Goal: Communication & Community: Share content

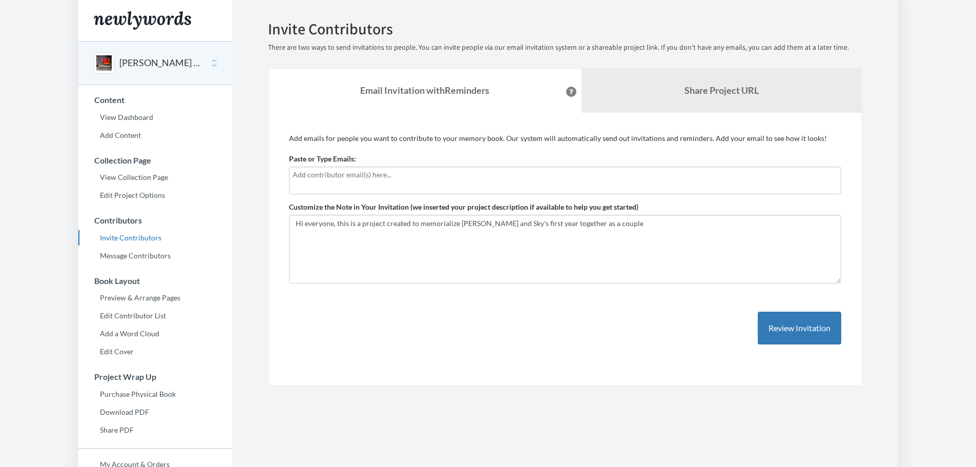
click at [352, 174] on input "text" at bounding box center [564, 174] width 545 height 11
type input "[EMAIL_ADDRESS][DOMAIN_NAME]"
click at [368, 230] on textarea "Hi everyone, this is a project created to memorialize [PERSON_NAME] and Sky's f…" at bounding box center [565, 249] width 552 height 69
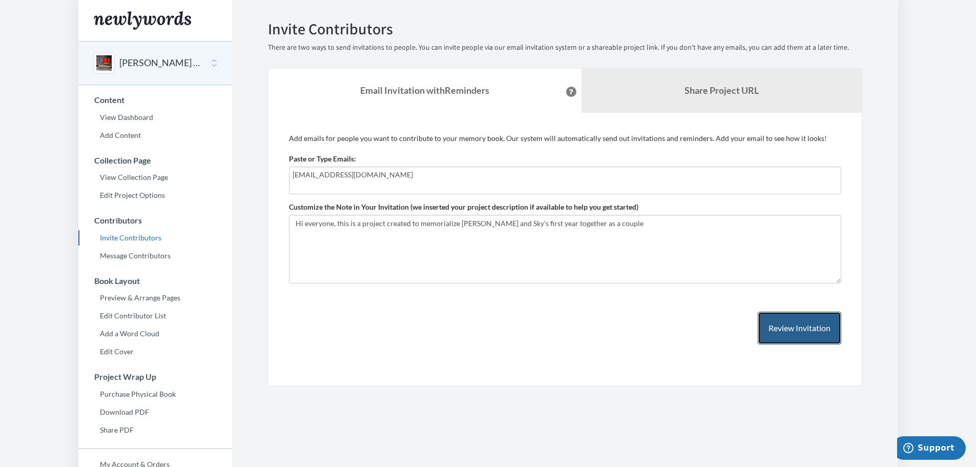
click at [794, 327] on button "Review Invitation" at bounding box center [799, 327] width 83 height 33
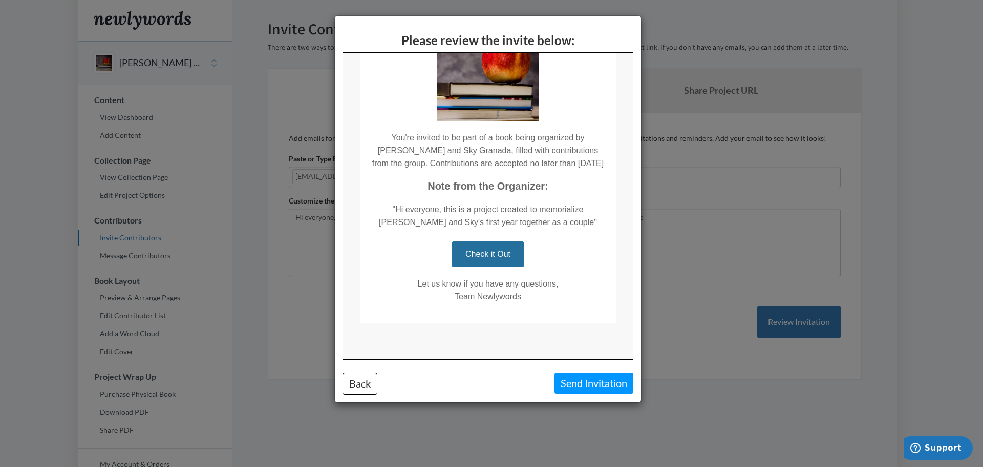
scroll to position [109, 0]
click at [578, 380] on button "Send Invitation" at bounding box center [594, 382] width 79 height 21
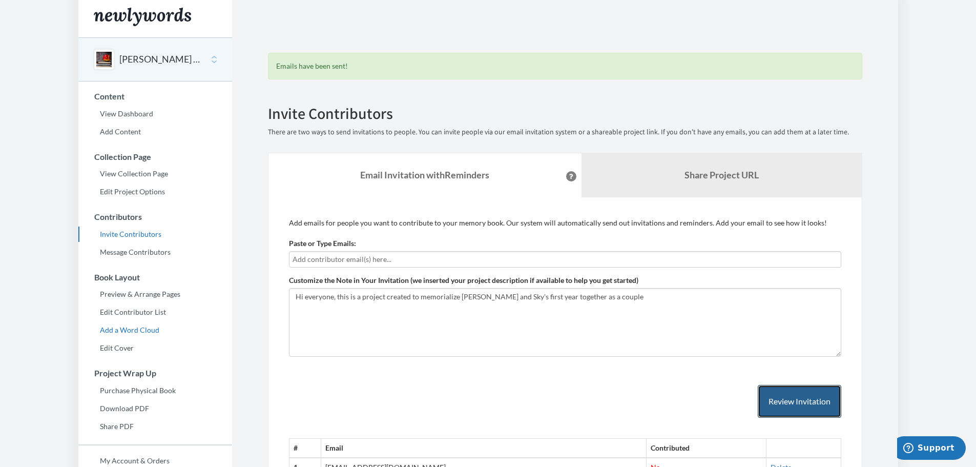
scroll to position [0, 0]
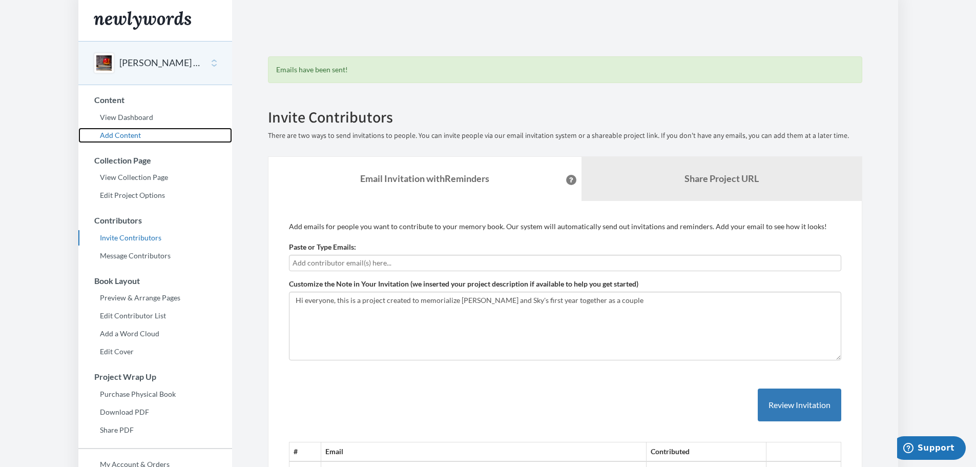
click at [121, 135] on link "Add Content" at bounding box center [155, 135] width 154 height 15
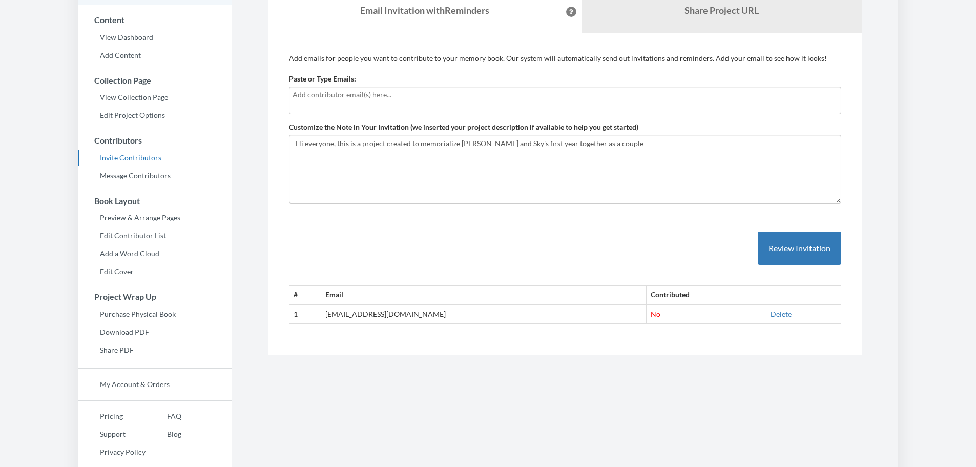
scroll to position [94, 0]
